Goal: Information Seeking & Learning: Learn about a topic

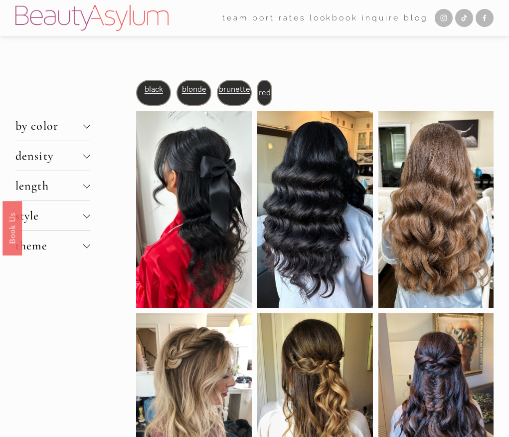
click at [84, 155] on div at bounding box center [86, 154] width 7 height 7
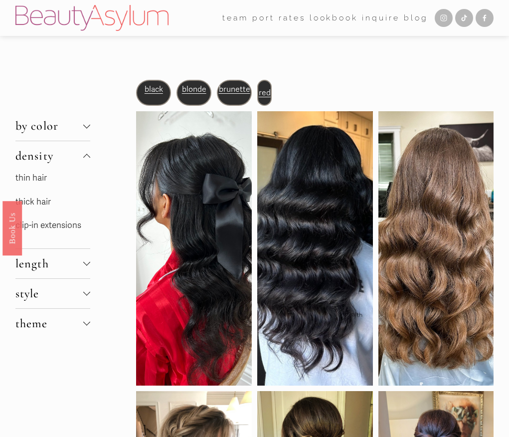
click at [40, 176] on link "thin hair" at bounding box center [30, 178] width 31 height 10
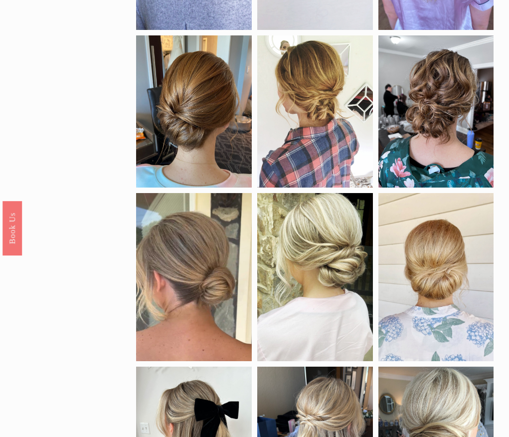
scroll to position [9, 0]
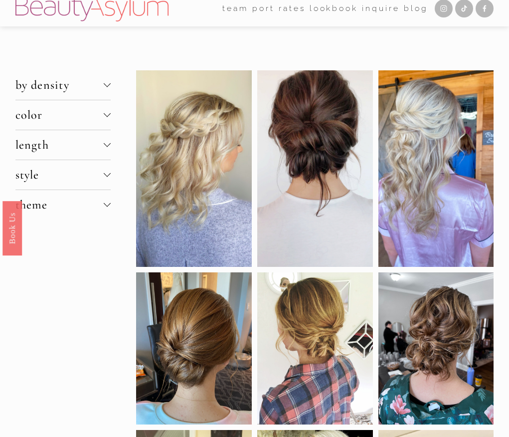
click at [104, 145] on div at bounding box center [107, 144] width 7 height 7
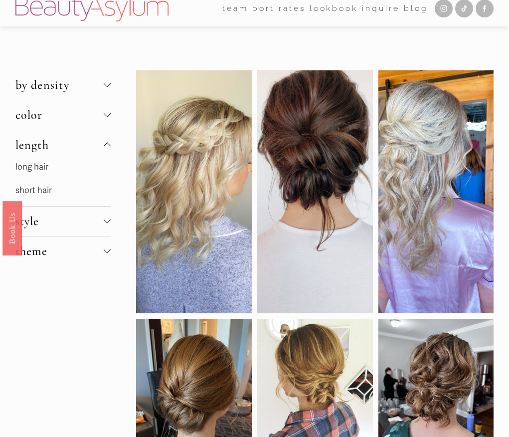
click at [45, 191] on link "short hair" at bounding box center [33, 190] width 36 height 10
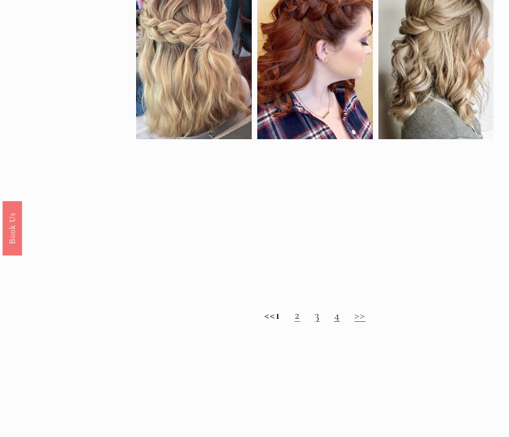
scroll to position [666, 0]
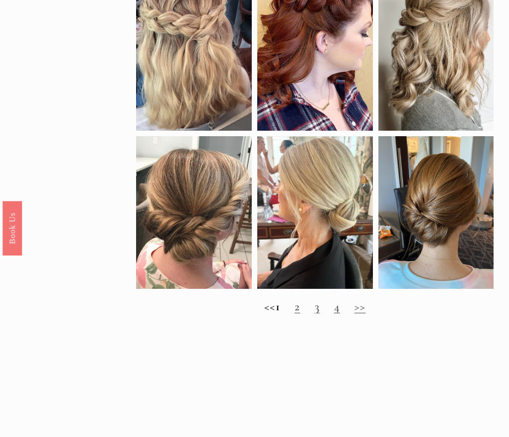
click at [300, 311] on link "2" at bounding box center [297, 306] width 5 height 14
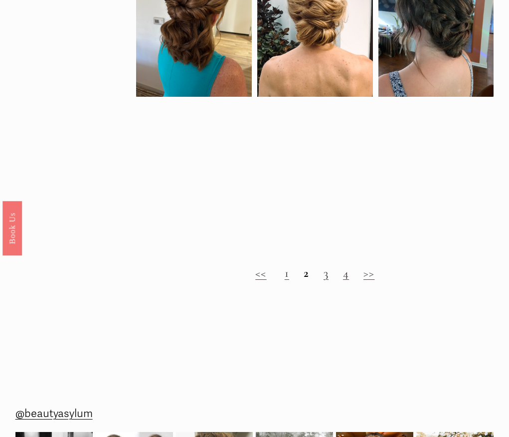
scroll to position [659, 0]
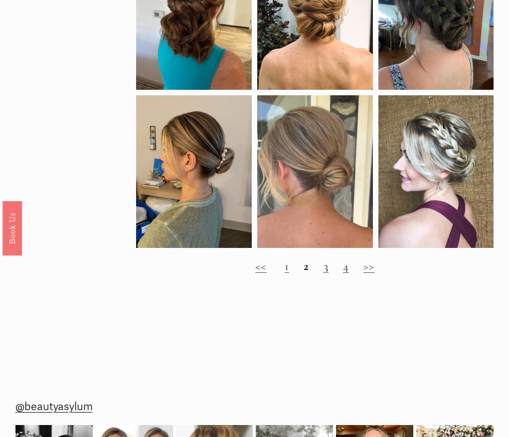
click at [326, 269] on link "3" at bounding box center [326, 266] width 5 height 14
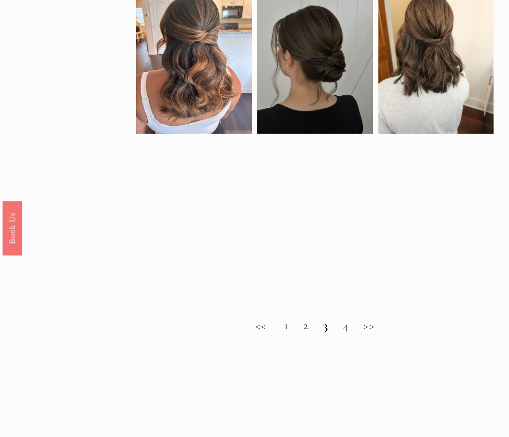
scroll to position [601, 0]
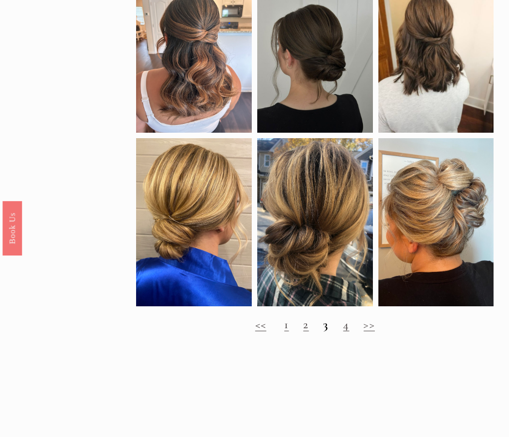
click at [341, 326] on h2 "<< 1 2 3 4 >>" at bounding box center [315, 325] width 358 height 14
click at [344, 326] on link "4" at bounding box center [346, 324] width 6 height 14
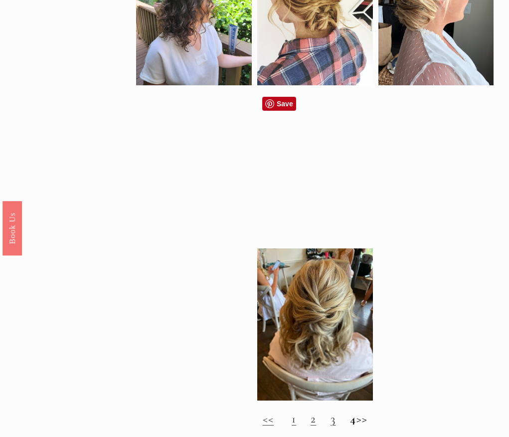
scroll to position [516, 0]
